Goal: Information Seeking & Learning: Learn about a topic

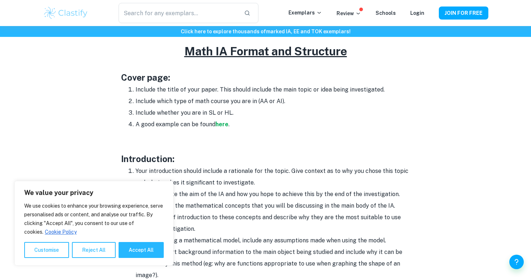
scroll to position [281, 0]
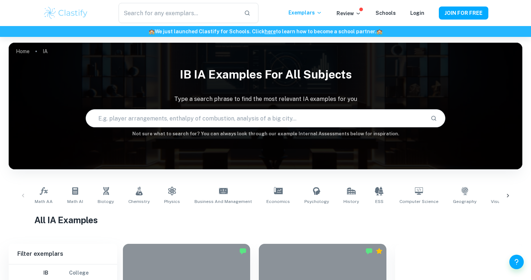
click at [250, 115] on input "text" at bounding box center [255, 118] width 339 height 20
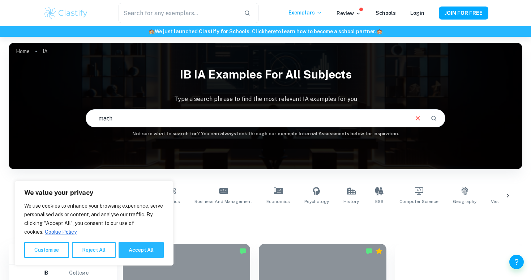
type input "math"
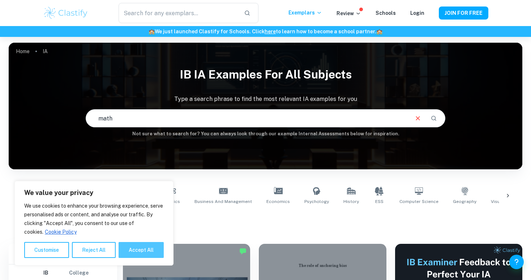
click at [144, 248] on button "Accept All" at bounding box center [141, 250] width 45 height 16
checkbox input "true"
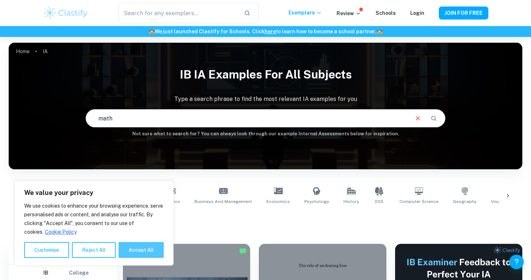
checkbox input "true"
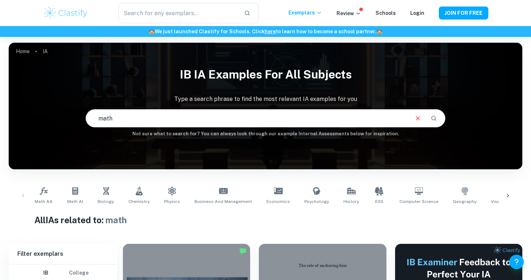
scroll to position [12, 0]
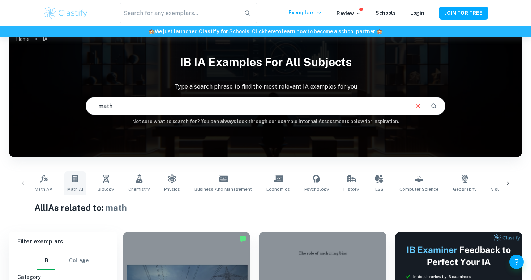
click at [76, 180] on icon at bounding box center [75, 178] width 6 height 7
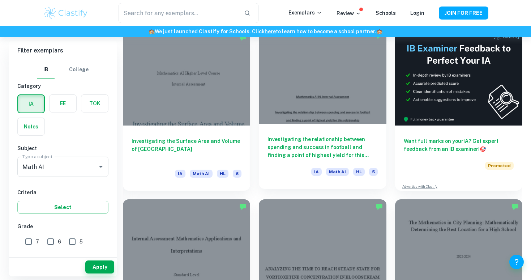
scroll to position [209, 0]
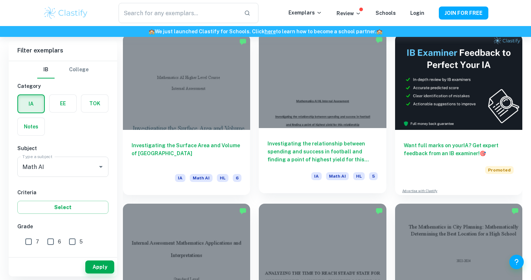
click at [297, 104] on div at bounding box center [322, 80] width 127 height 95
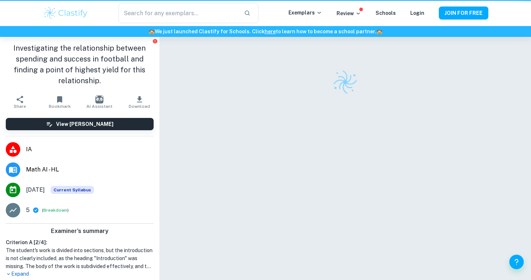
click at [297, 104] on div at bounding box center [345, 168] width 319 height 263
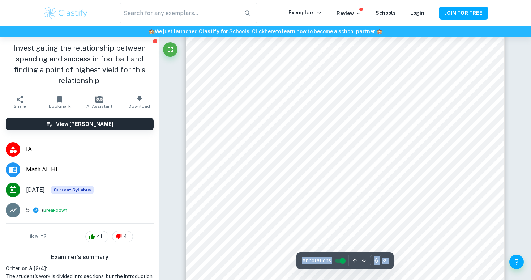
scroll to position [2401, 0]
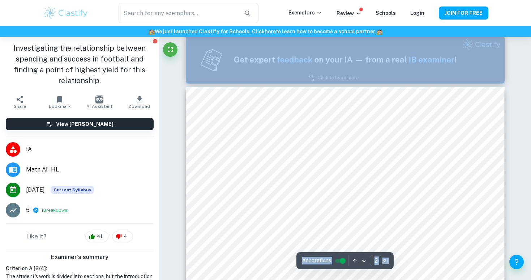
type input "1"
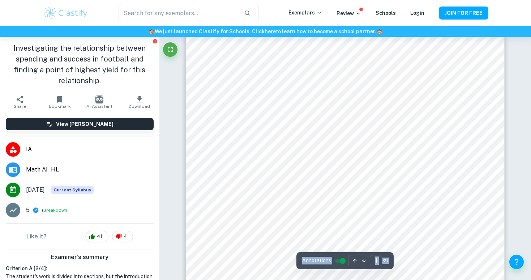
scroll to position [0, 0]
